Goal: Task Accomplishment & Management: Complete application form

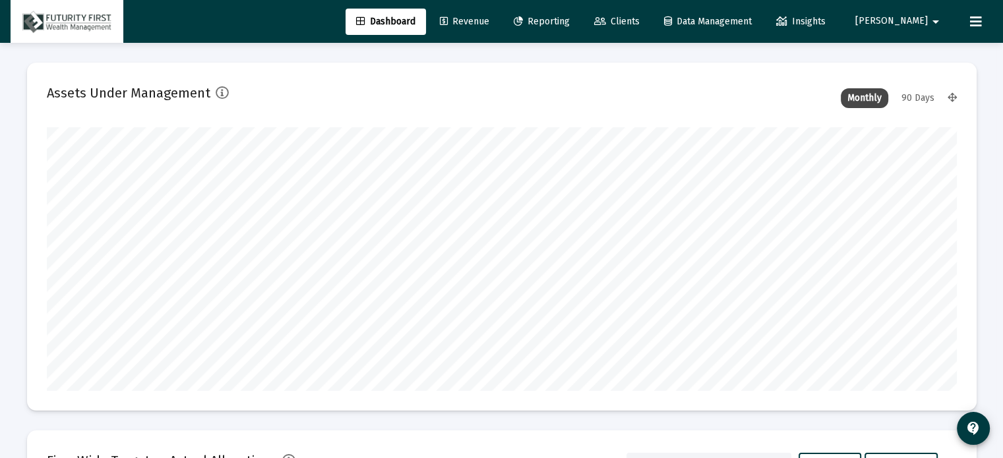
scroll to position [264, 490]
type input "[DATE]"
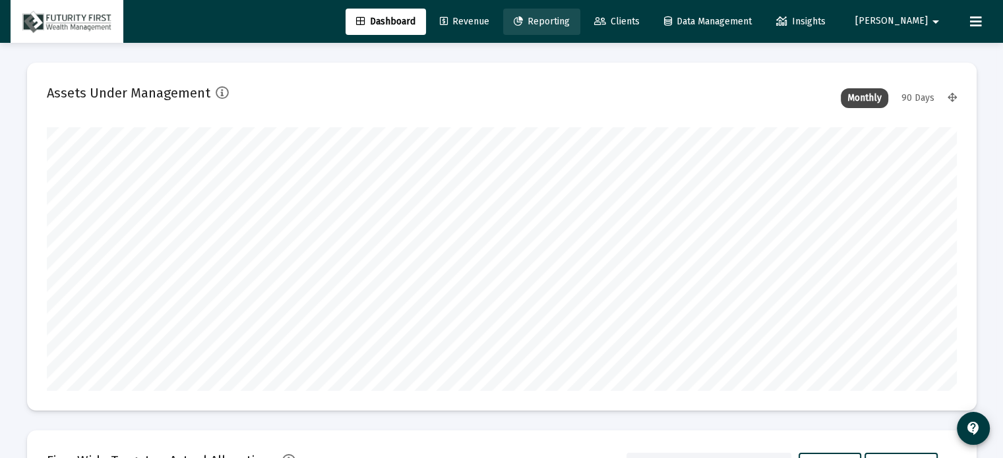
click at [570, 23] on span "Reporting" at bounding box center [542, 21] width 56 height 11
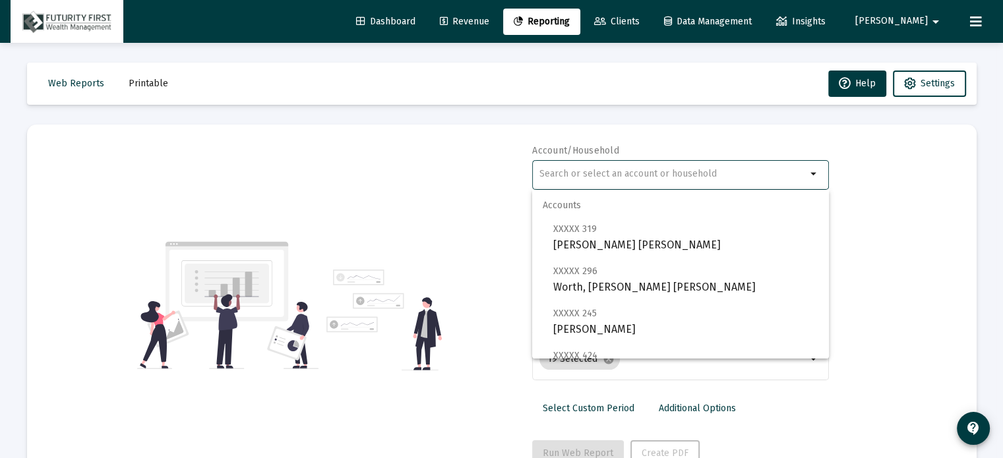
click at [640, 179] on input "text" at bounding box center [672, 174] width 267 height 11
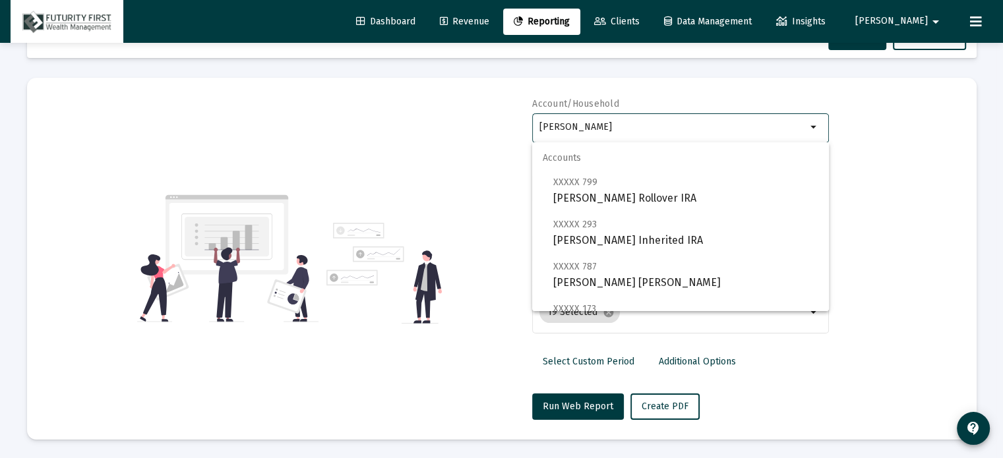
type input "[PERSON_NAME]"
click at [870, 158] on div "Account/Household Schnee arrow_drop_down Report Period 2025 Report Package Advi…" at bounding box center [502, 259] width 910 height 322
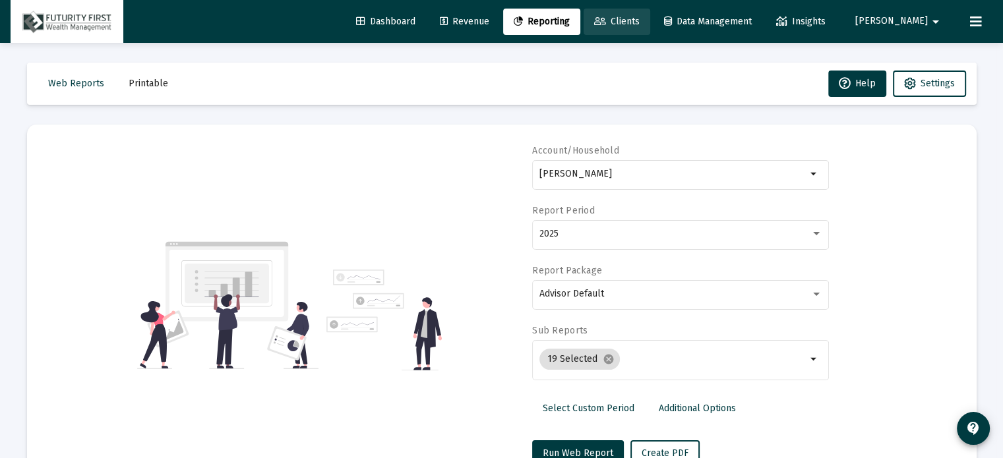
click at [640, 20] on span "Clients" at bounding box center [616, 21] width 45 height 11
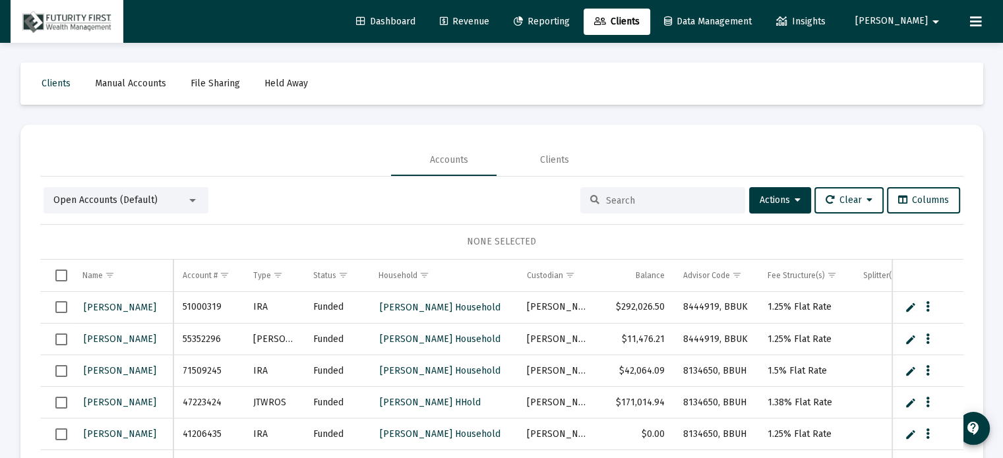
click at [192, 202] on div at bounding box center [193, 200] width 12 height 11
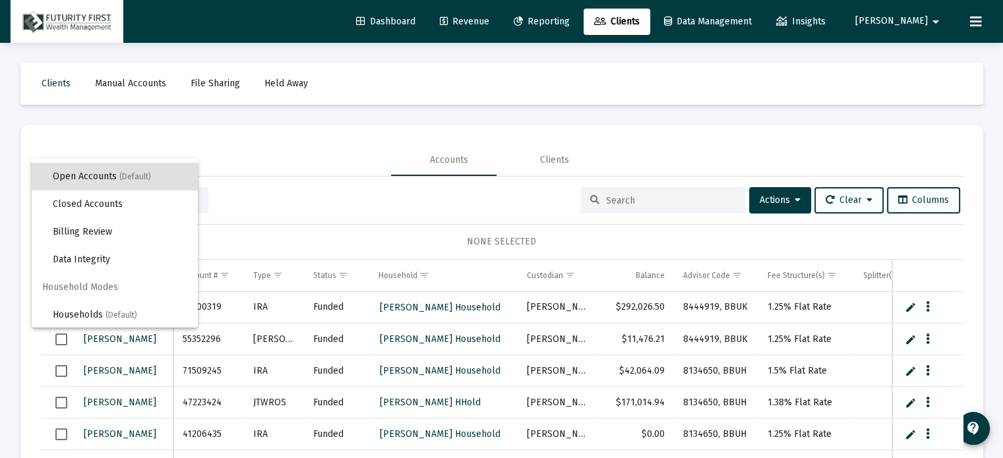
scroll to position [24, 0]
click at [98, 313] on span "Households (Default)" at bounding box center [120, 315] width 134 height 28
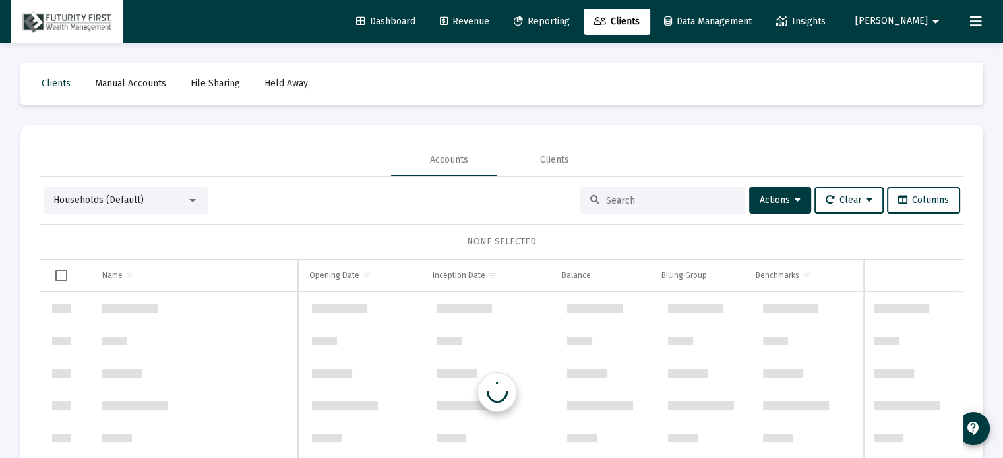
scroll to position [633, 0]
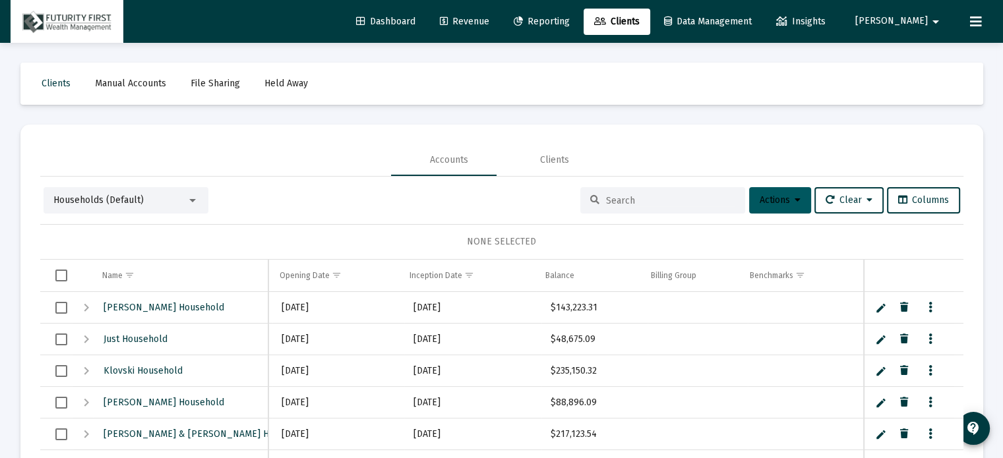
click at [775, 197] on span "Actions" at bounding box center [780, 199] width 41 height 11
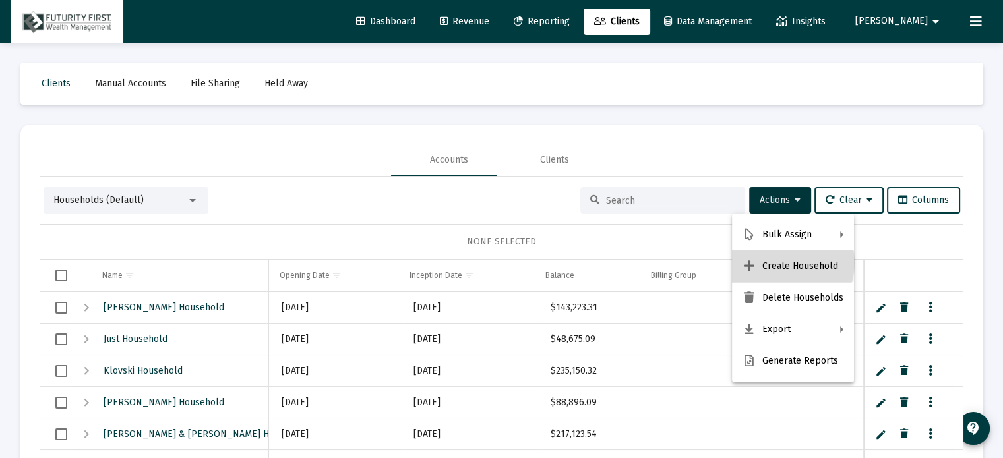
click at [786, 263] on button "Create Household" at bounding box center [793, 267] width 122 height 32
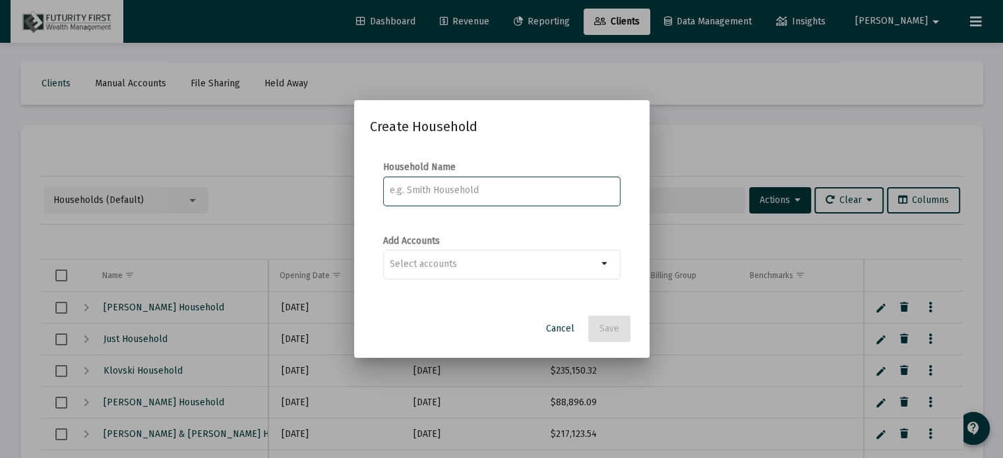
click at [443, 191] on input at bounding box center [502, 190] width 224 height 11
type input "[PERSON_NAME] Household"
click at [487, 268] on input "Selection" at bounding box center [494, 264] width 208 height 11
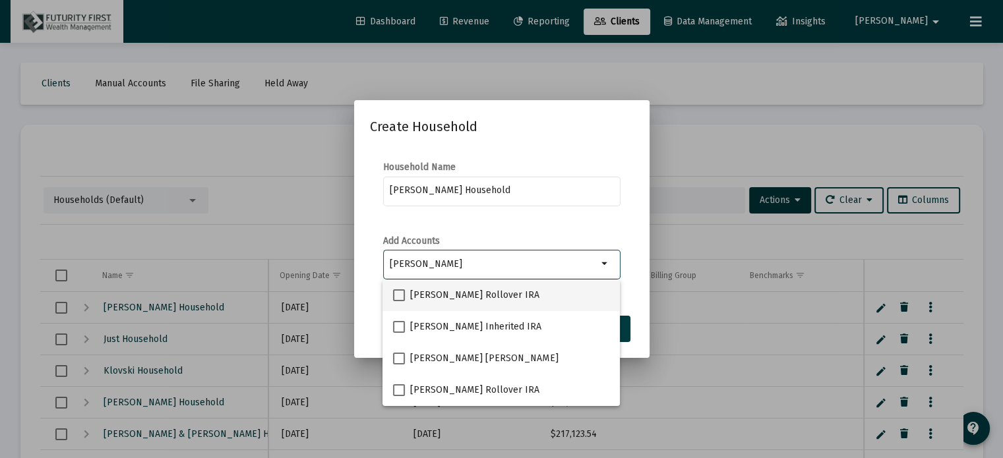
type input "[PERSON_NAME]"
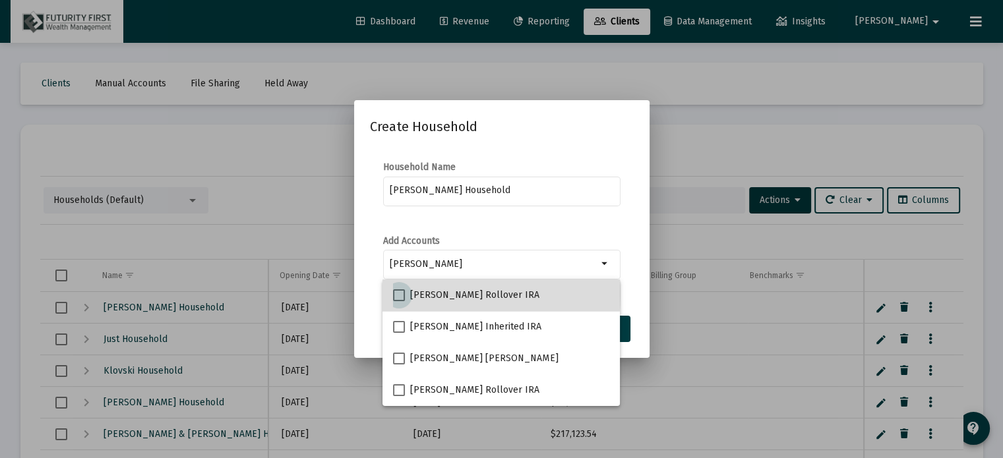
click at [393, 293] on span at bounding box center [399, 295] width 12 height 12
click at [398, 301] on input "[PERSON_NAME] Rollover IRA" at bounding box center [398, 301] width 1 height 1
checkbox input "true"
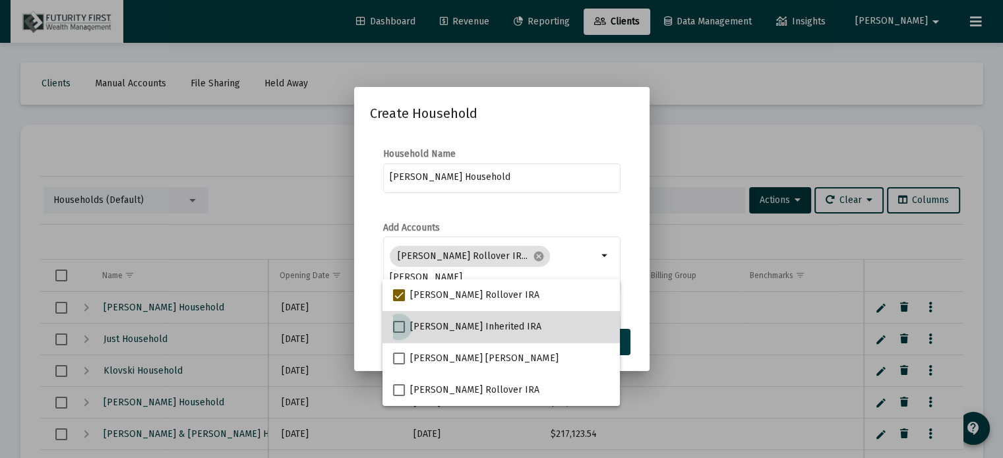
click at [401, 328] on span at bounding box center [399, 327] width 12 height 12
click at [399, 333] on input "[PERSON_NAME] Inherited IRA" at bounding box center [398, 333] width 1 height 1
checkbox input "true"
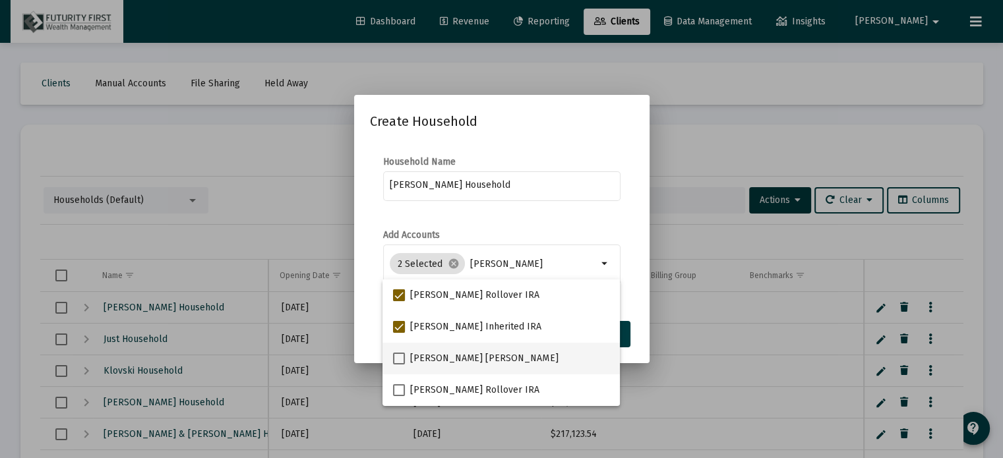
click at [394, 361] on span at bounding box center [399, 359] width 12 height 12
click at [398, 365] on input "[PERSON_NAME] [PERSON_NAME]" at bounding box center [398, 365] width 1 height 1
checkbox input "true"
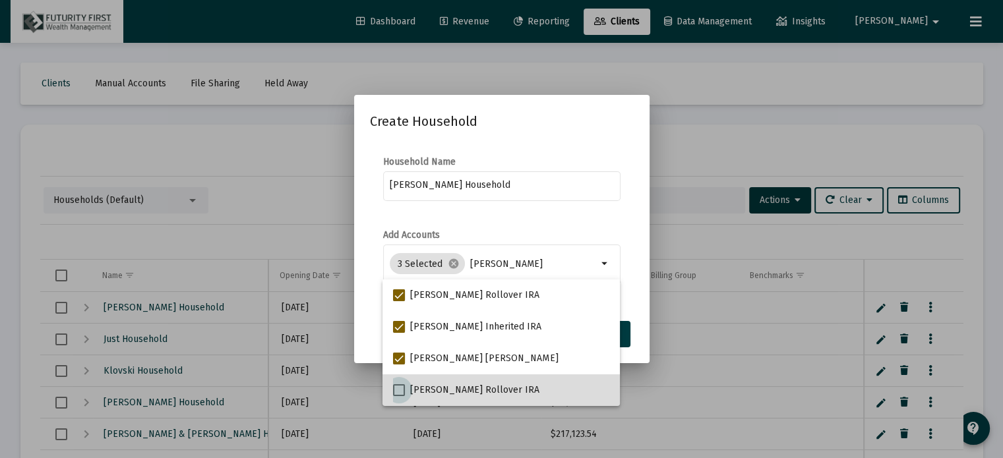
click at [394, 394] on span at bounding box center [399, 390] width 12 height 12
click at [398, 396] on input "[PERSON_NAME] Rollover IRA" at bounding box center [398, 396] width 1 height 1
checkbox input "true"
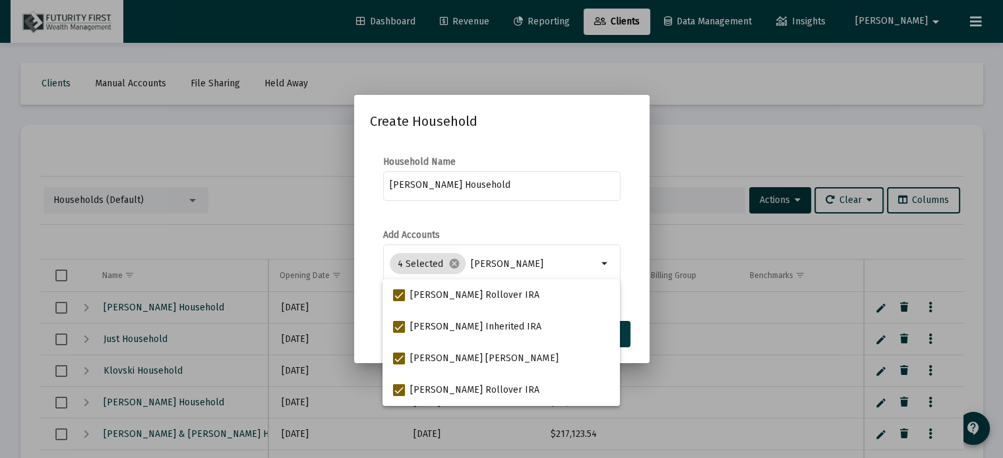
click at [641, 229] on mat-dialog-content "Household Name Schnee Household Add Accounts 4 Selected cancel Schnee arrow_dro…" at bounding box center [501, 227] width 295 height 170
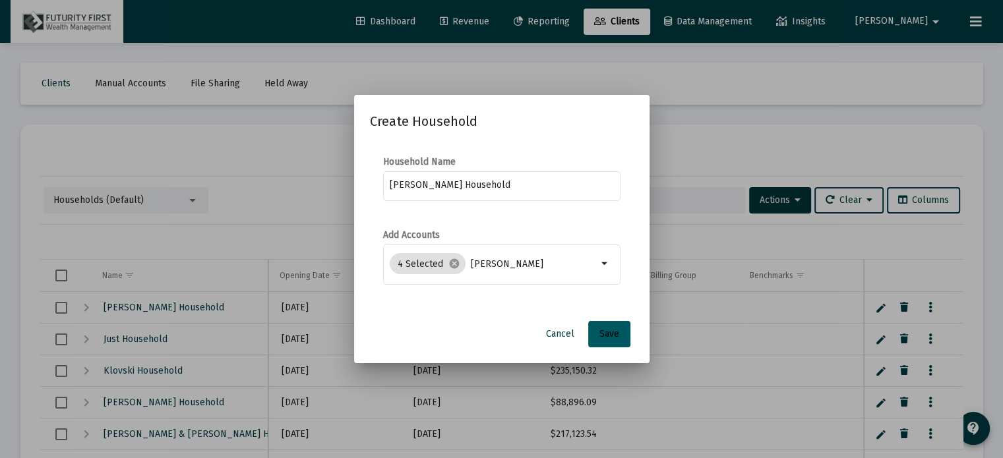
click at [612, 333] on span "Save" at bounding box center [609, 333] width 20 height 11
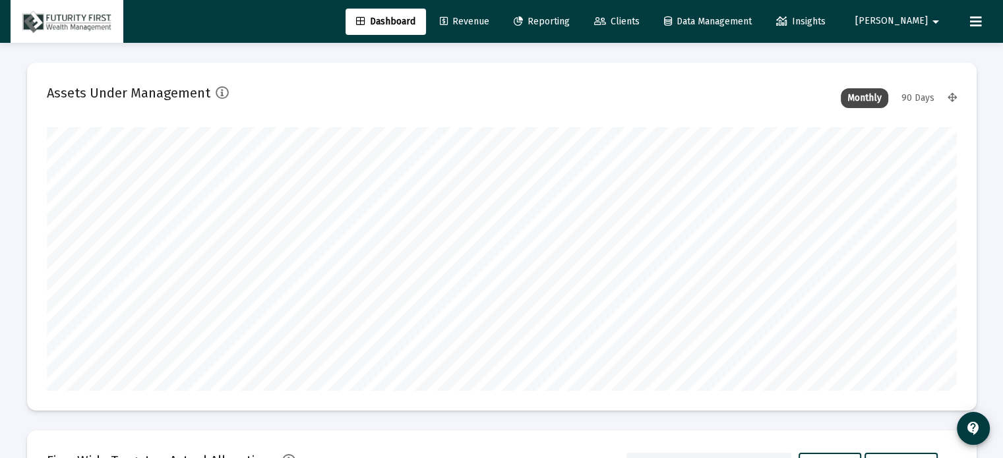
scroll to position [264, 490]
type input "[DATE]"
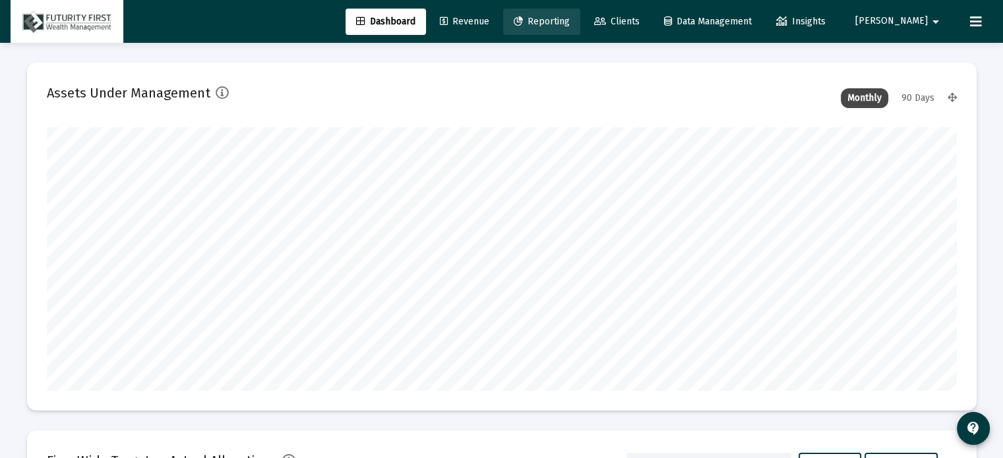
click at [580, 23] on link "Reporting" at bounding box center [541, 22] width 77 height 26
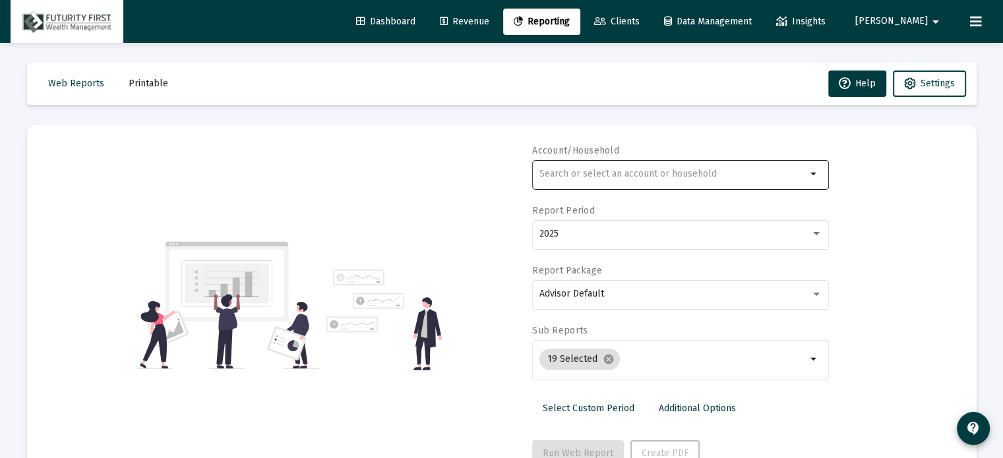
click at [574, 167] on div at bounding box center [672, 174] width 267 height 32
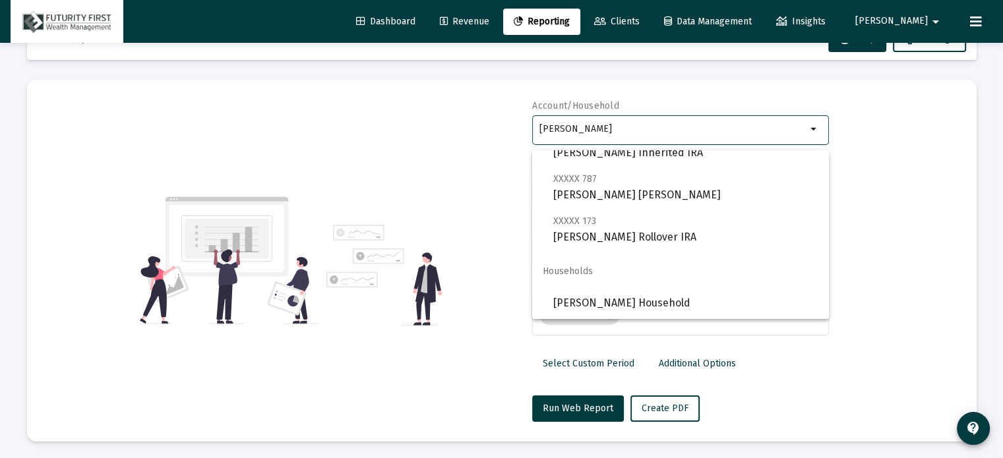
scroll to position [47, 0]
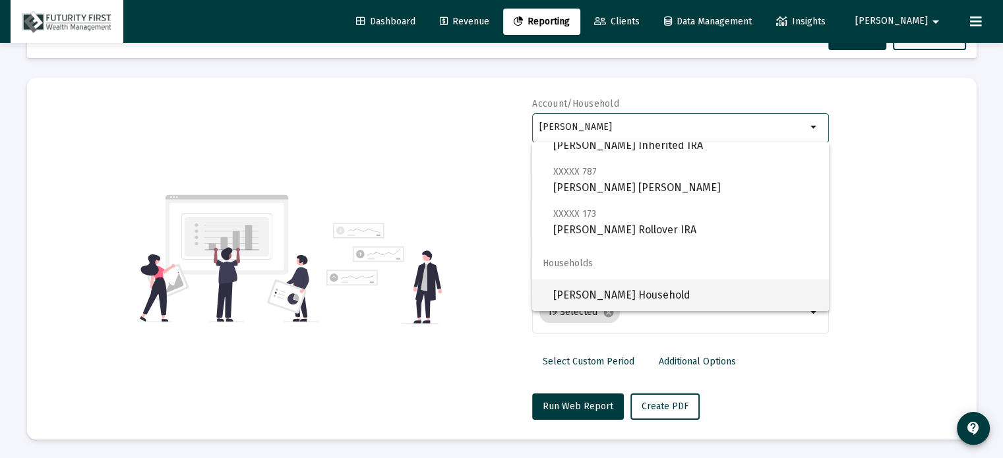
click at [596, 290] on span "[PERSON_NAME] Household" at bounding box center [685, 296] width 265 height 32
type input "[PERSON_NAME] Household"
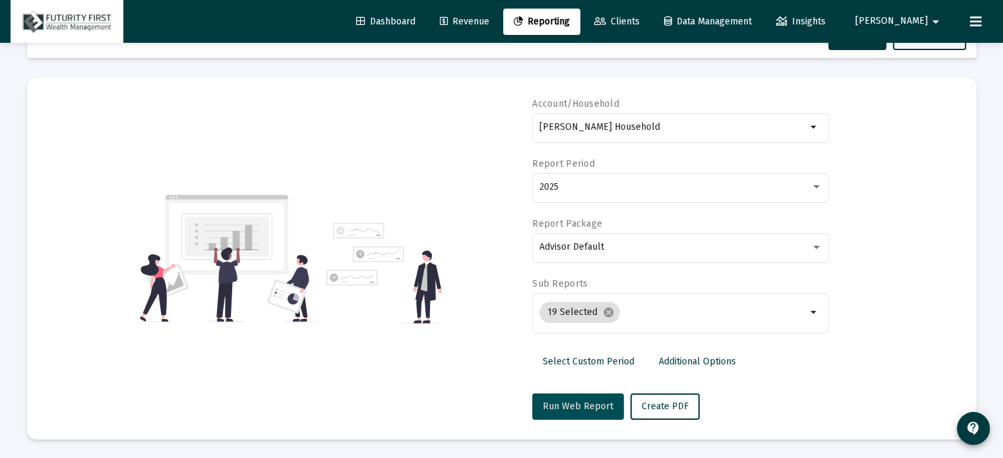
click at [574, 411] on span "Run Web Report" at bounding box center [578, 406] width 71 height 11
select select "View all"
click at [648, 406] on span "Push to PDF" at bounding box center [666, 406] width 51 height 11
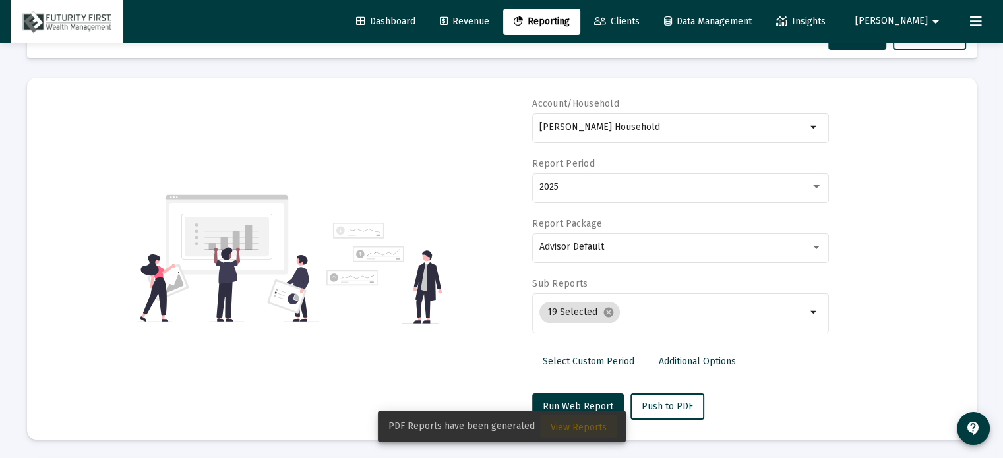
click at [587, 424] on span "View Reports" at bounding box center [579, 427] width 56 height 11
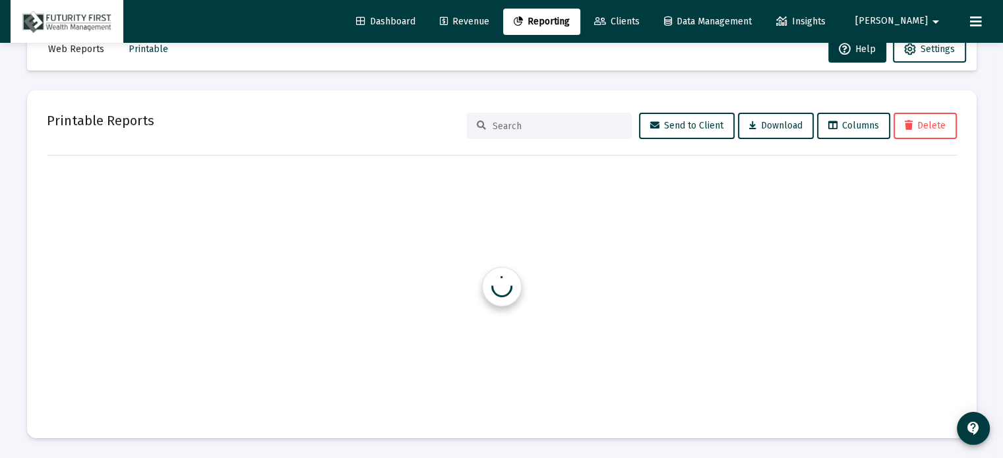
scroll to position [34, 0]
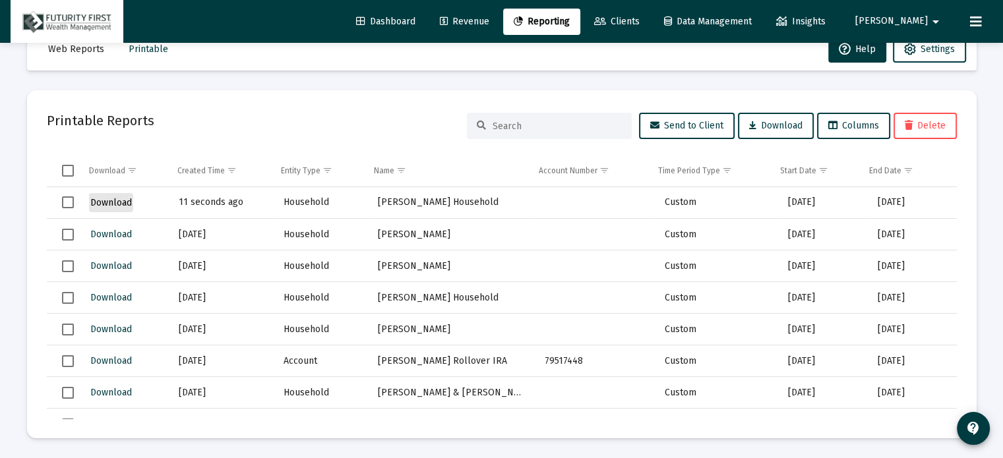
click at [109, 200] on span "Download" at bounding box center [111, 202] width 42 height 11
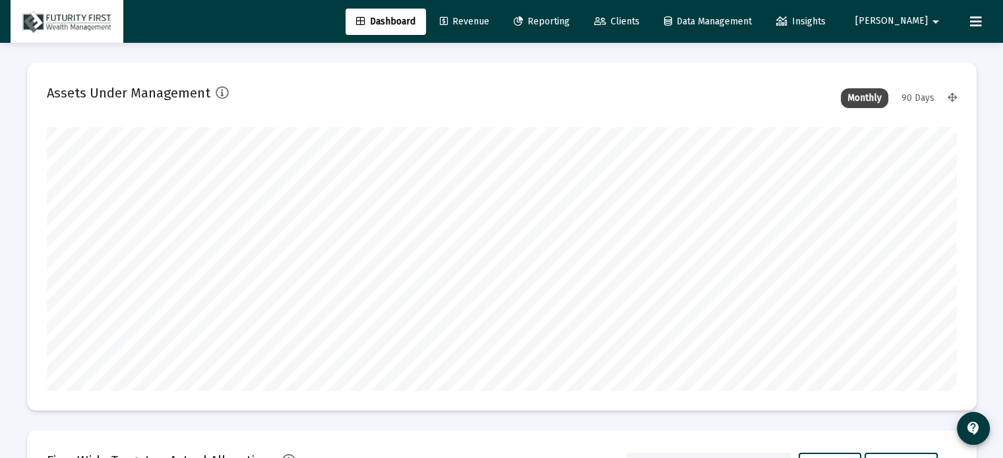
scroll to position [264, 490]
type input "[DATE]"
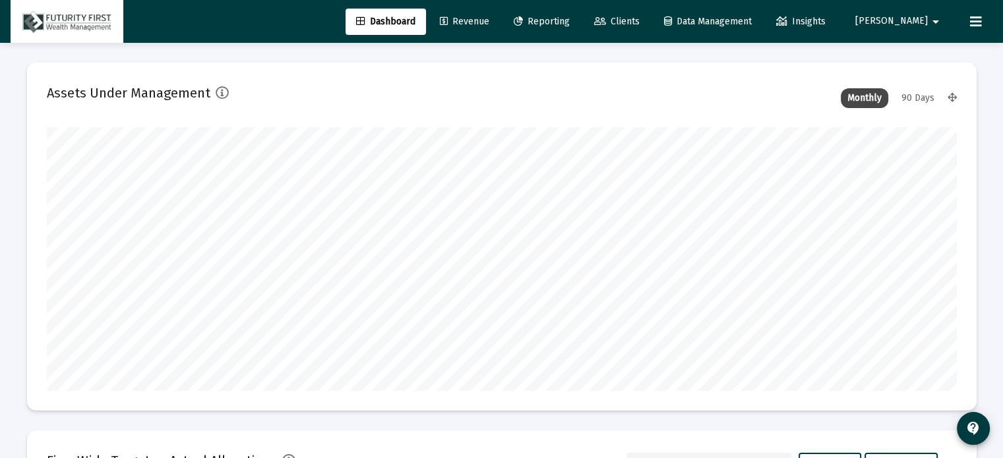
click at [640, 17] on span "Clients" at bounding box center [616, 21] width 45 height 11
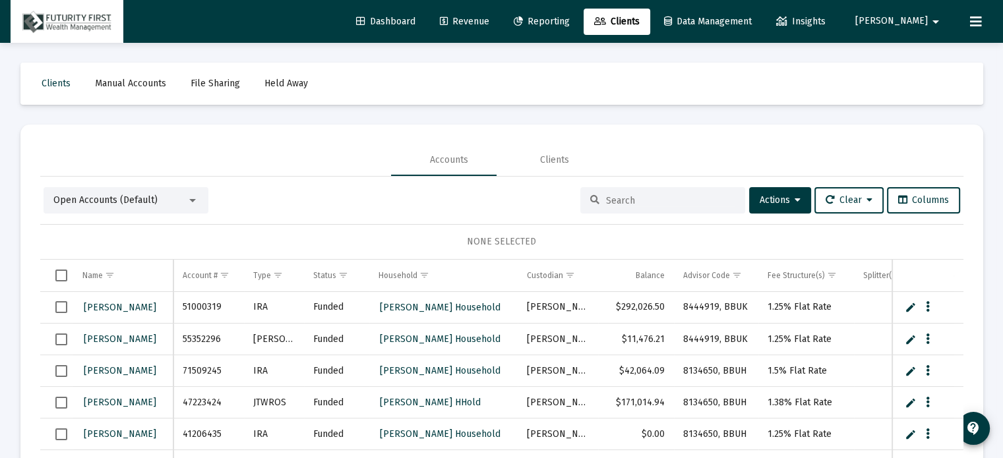
click at [678, 202] on input at bounding box center [670, 200] width 129 height 11
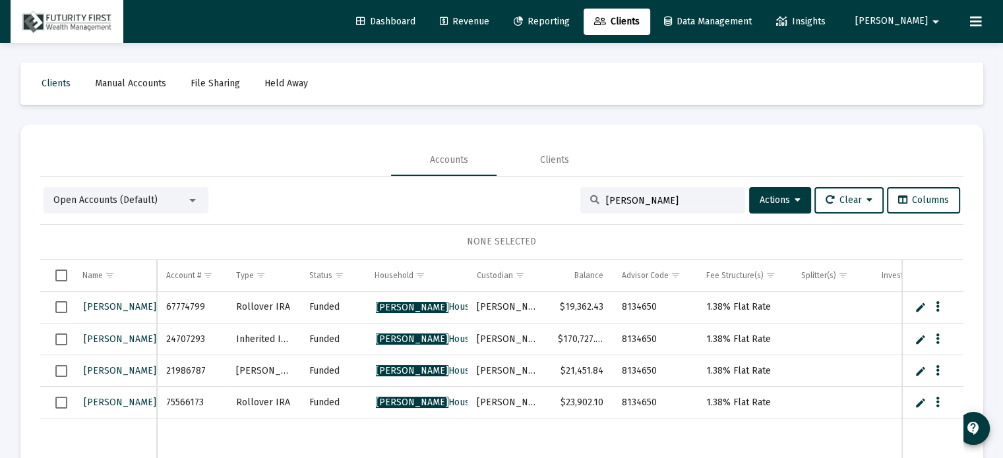
type input "[PERSON_NAME]"
click at [570, 20] on span "Reporting" at bounding box center [542, 21] width 56 height 11
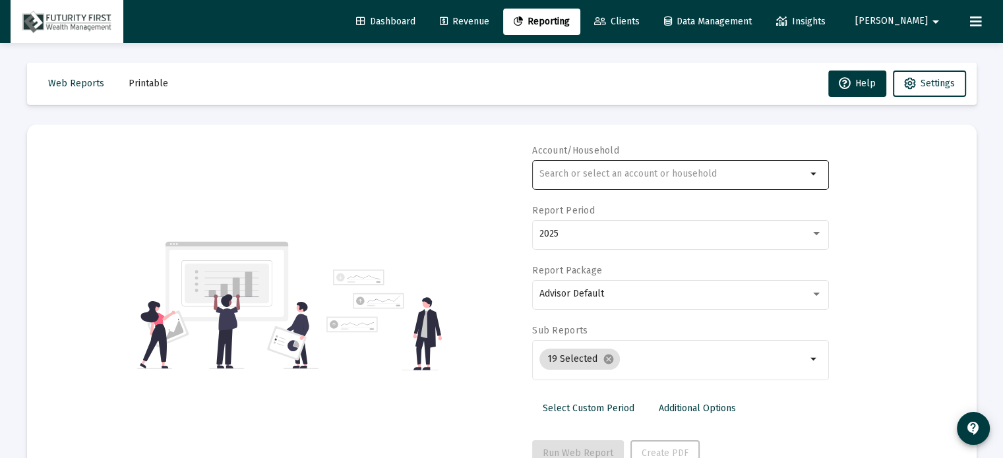
click at [633, 168] on div at bounding box center [672, 174] width 267 height 32
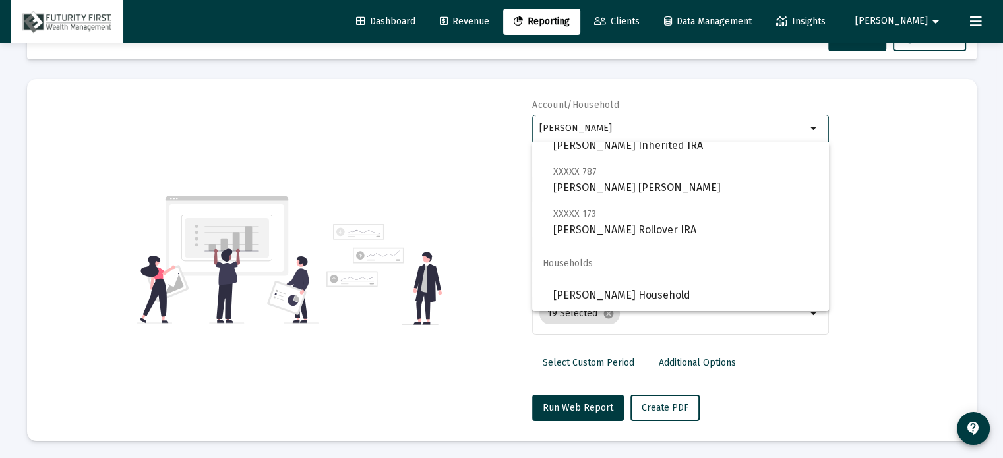
scroll to position [47, 0]
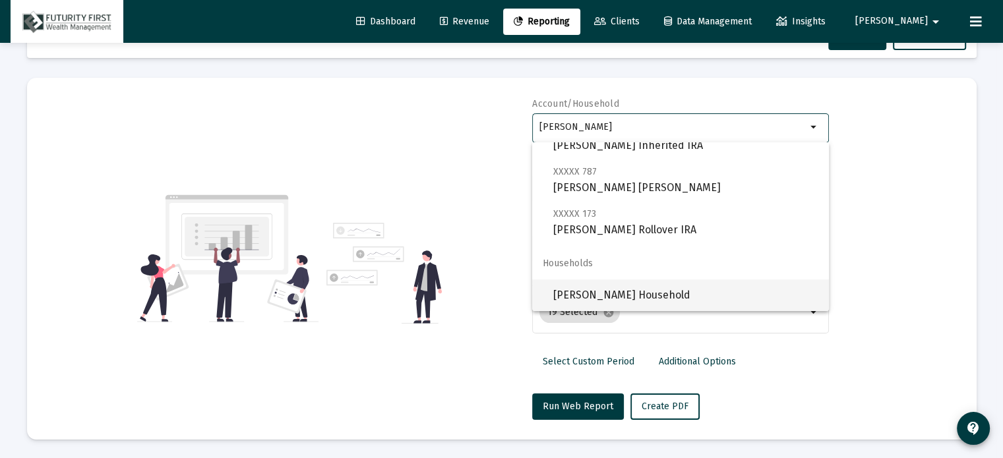
click at [620, 297] on span "[PERSON_NAME] Household" at bounding box center [685, 296] width 265 height 32
type input "[PERSON_NAME] Household"
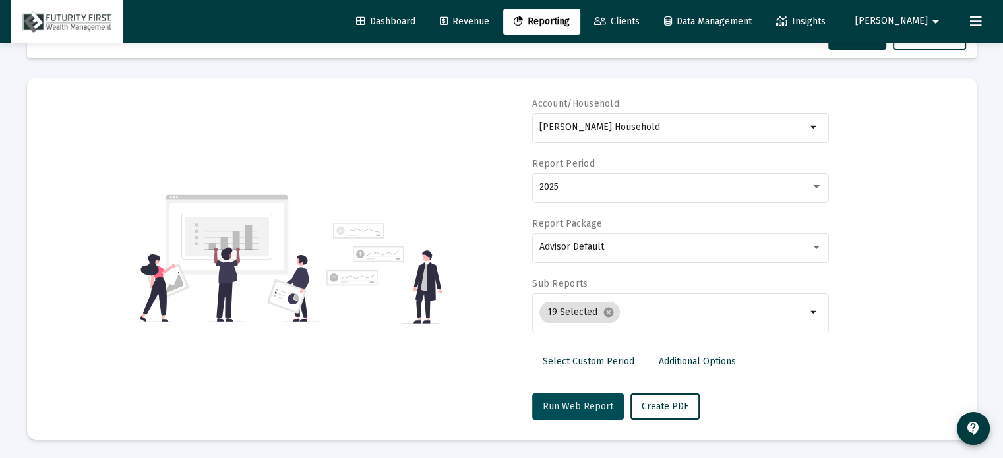
click at [583, 402] on span "Run Web Report" at bounding box center [578, 406] width 71 height 11
select select "View all"
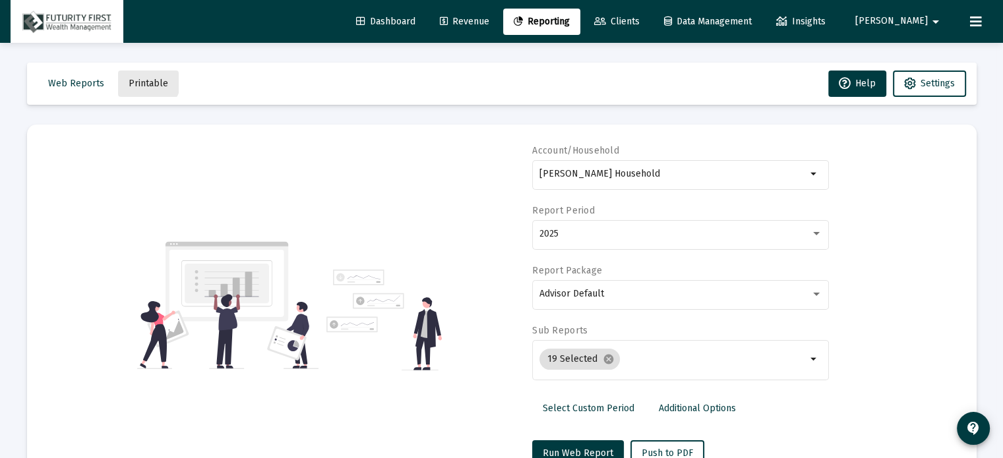
click at [140, 79] on span "Printable" at bounding box center [149, 83] width 40 height 11
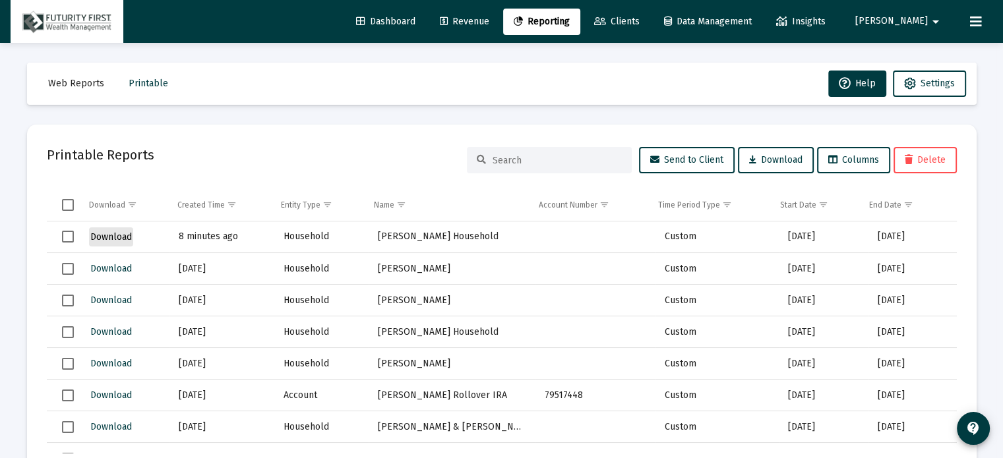
click at [126, 237] on span "Download" at bounding box center [111, 236] width 42 height 11
